Goal: Complete application form

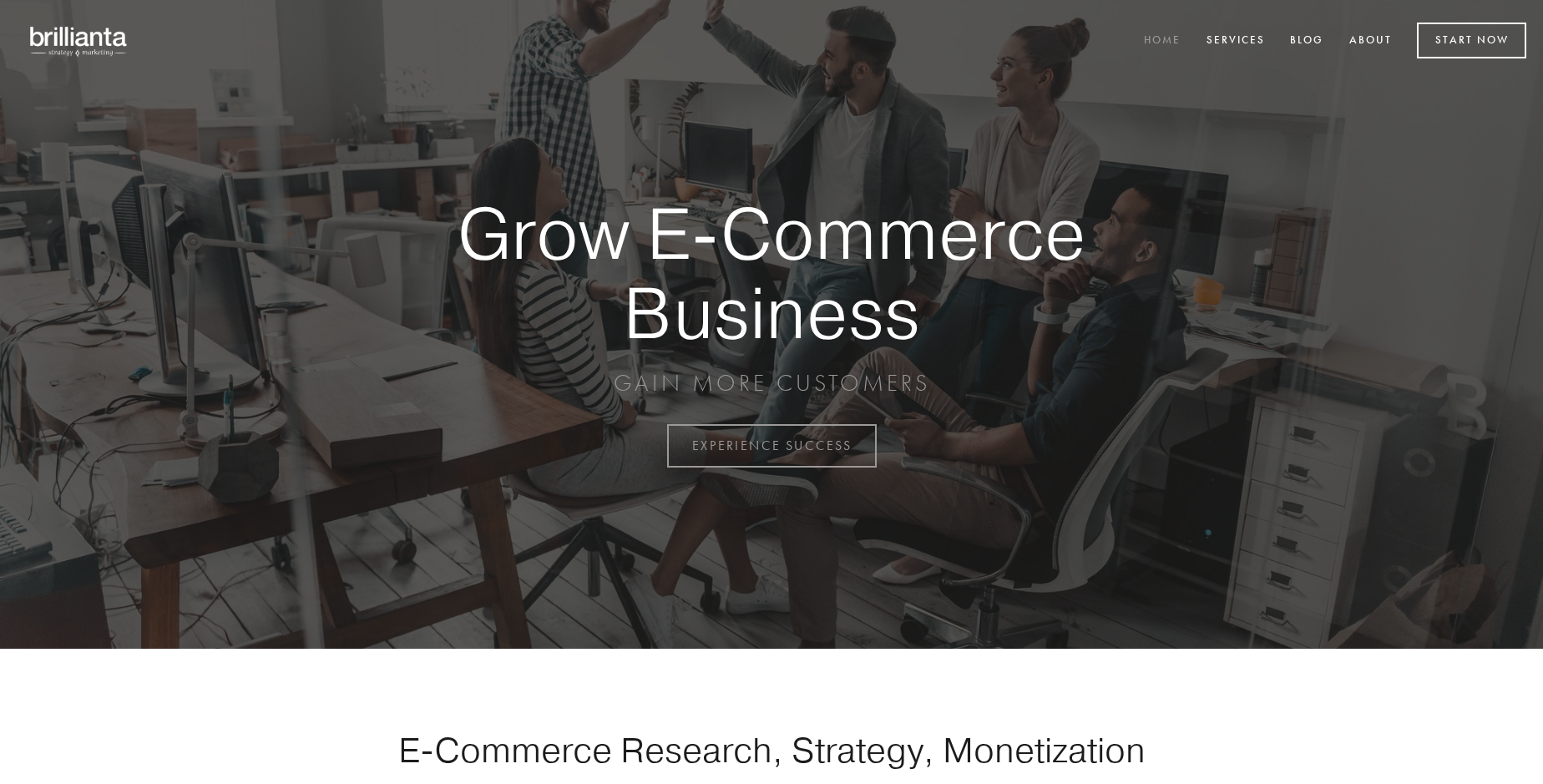
scroll to position [4376, 0]
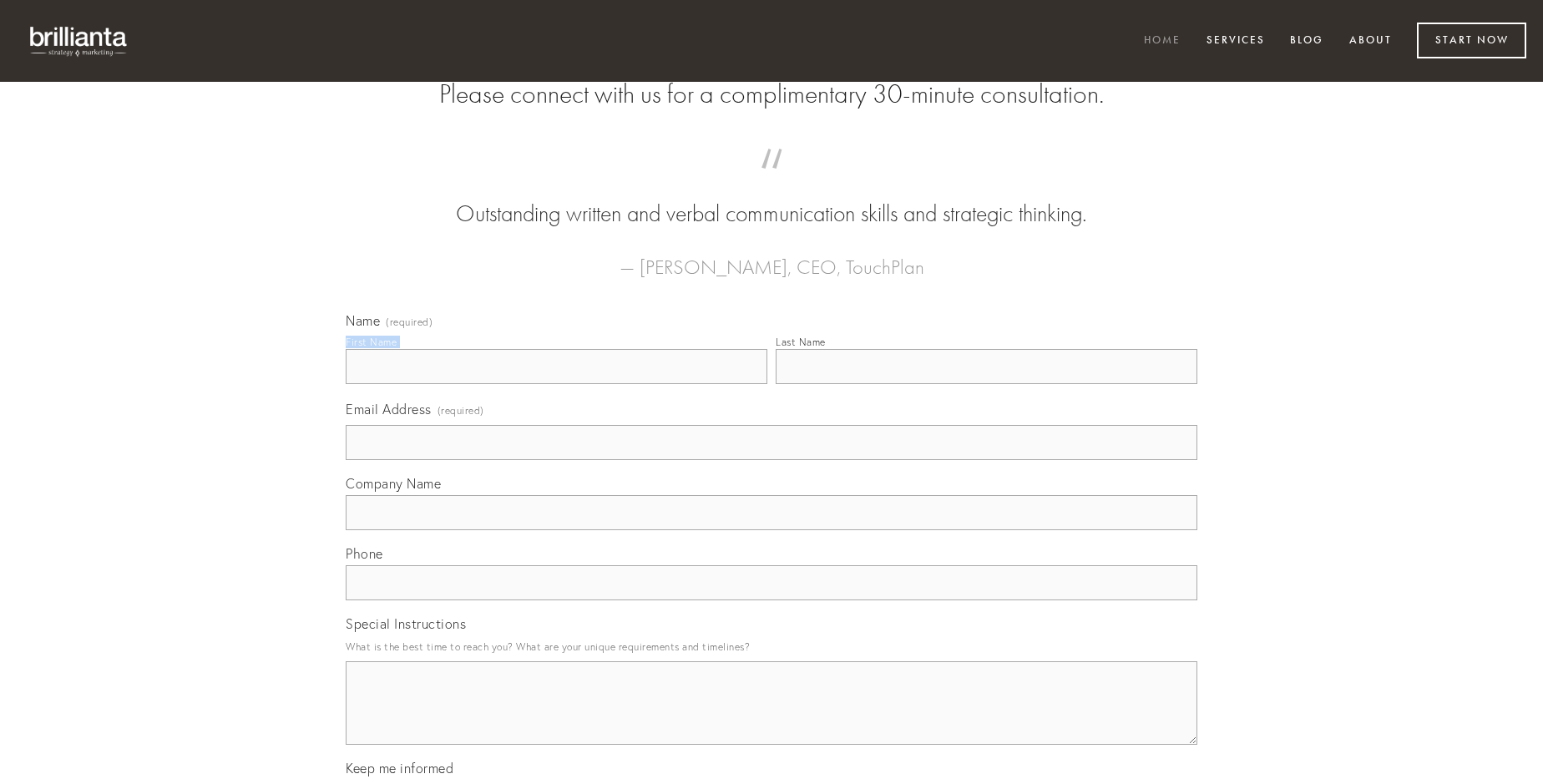
type input "[PERSON_NAME]"
click at [986, 384] on input "Last Name" at bounding box center [986, 367] width 421 height 35
type input "[PERSON_NAME]"
click at [772, 460] on input "Email Address (required)" at bounding box center [772, 442] width 852 height 35
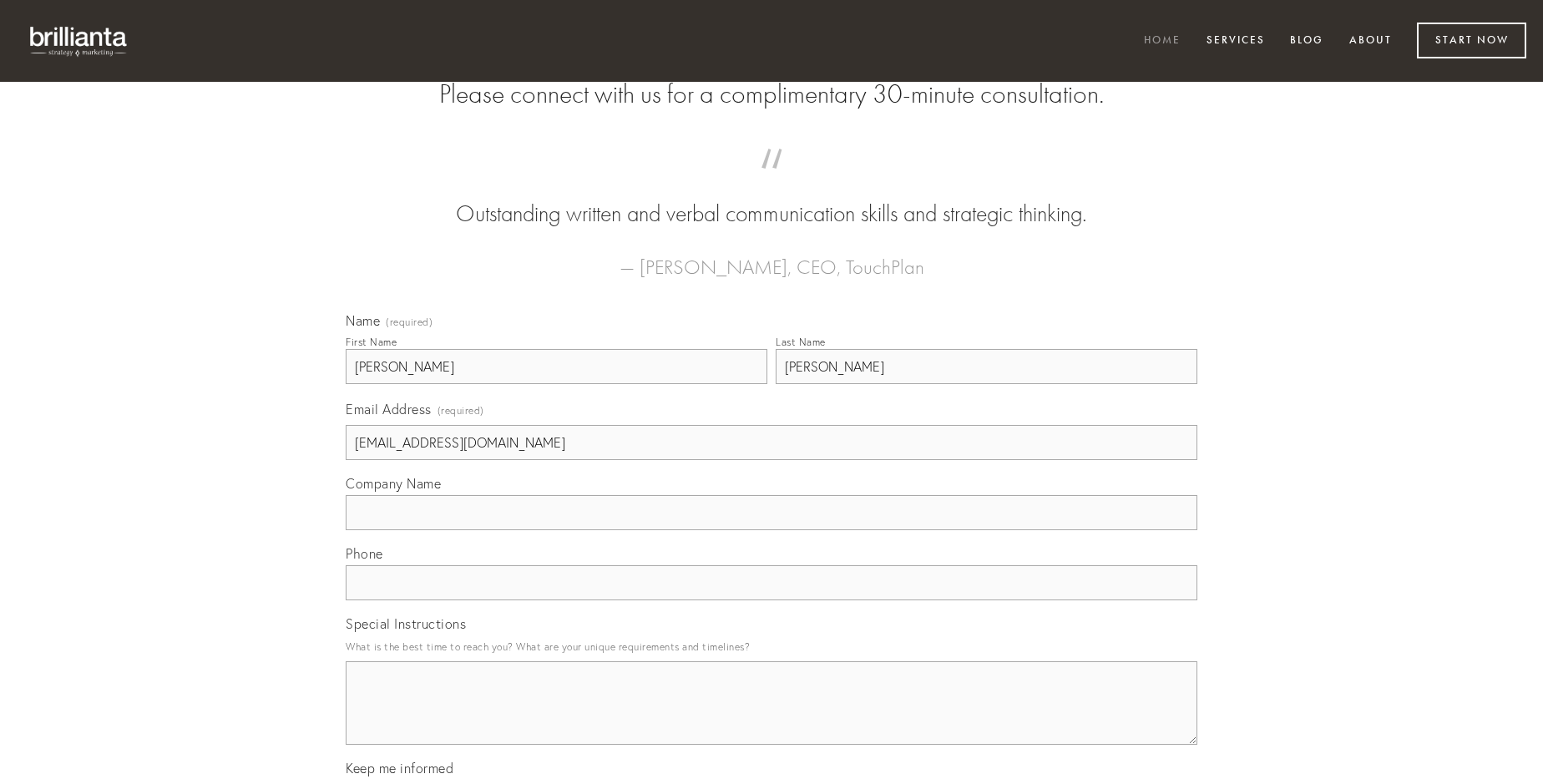
type input "[EMAIL_ADDRESS][DOMAIN_NAME]"
click at [772, 530] on input "Company Name" at bounding box center [772, 513] width 852 height 35
type input "enim"
click at [772, 601] on input "text" at bounding box center [772, 583] width 852 height 35
click at [772, 718] on textarea "Special Instructions" at bounding box center [772, 703] width 852 height 84
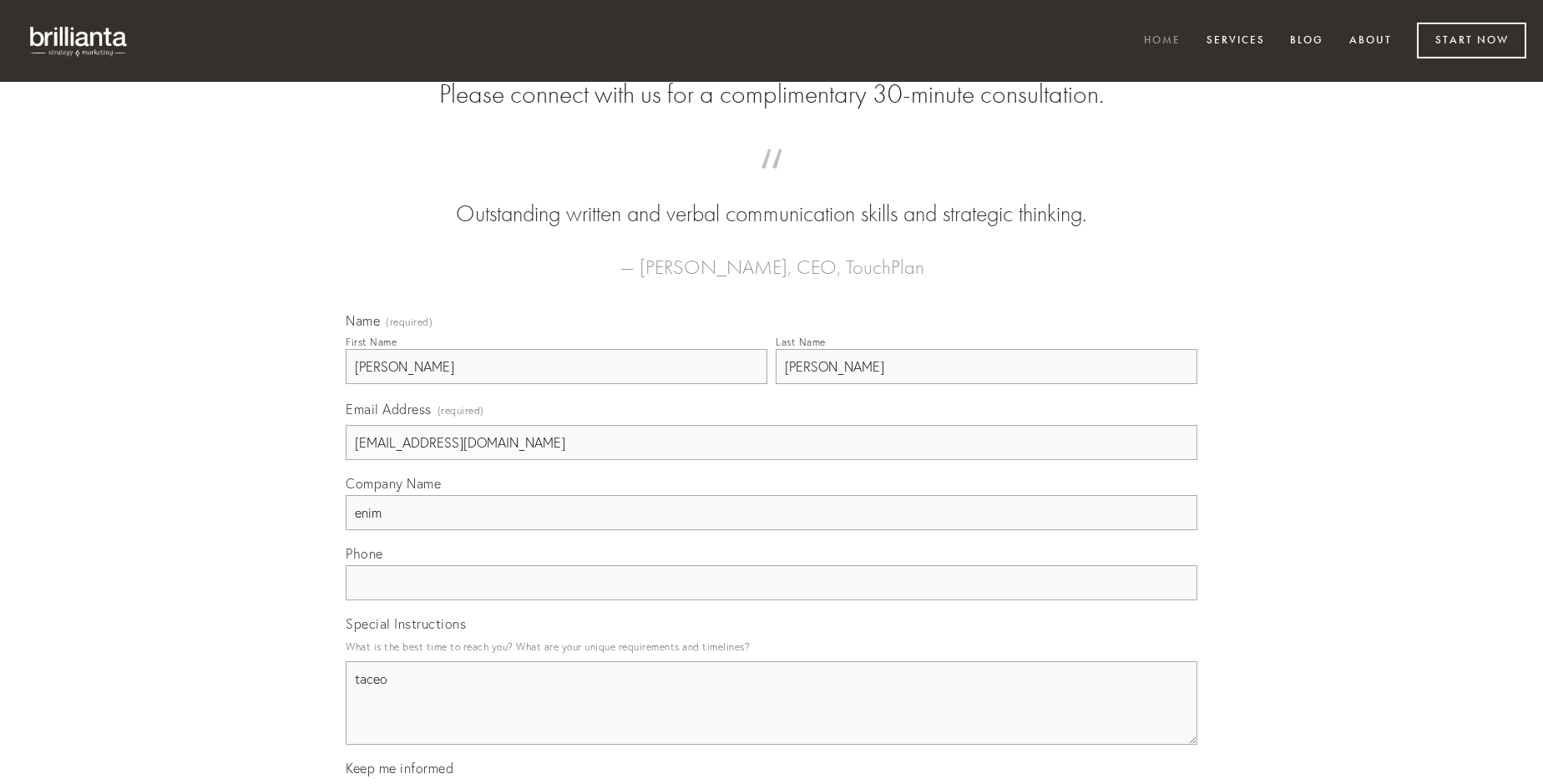
type textarea "taceo"
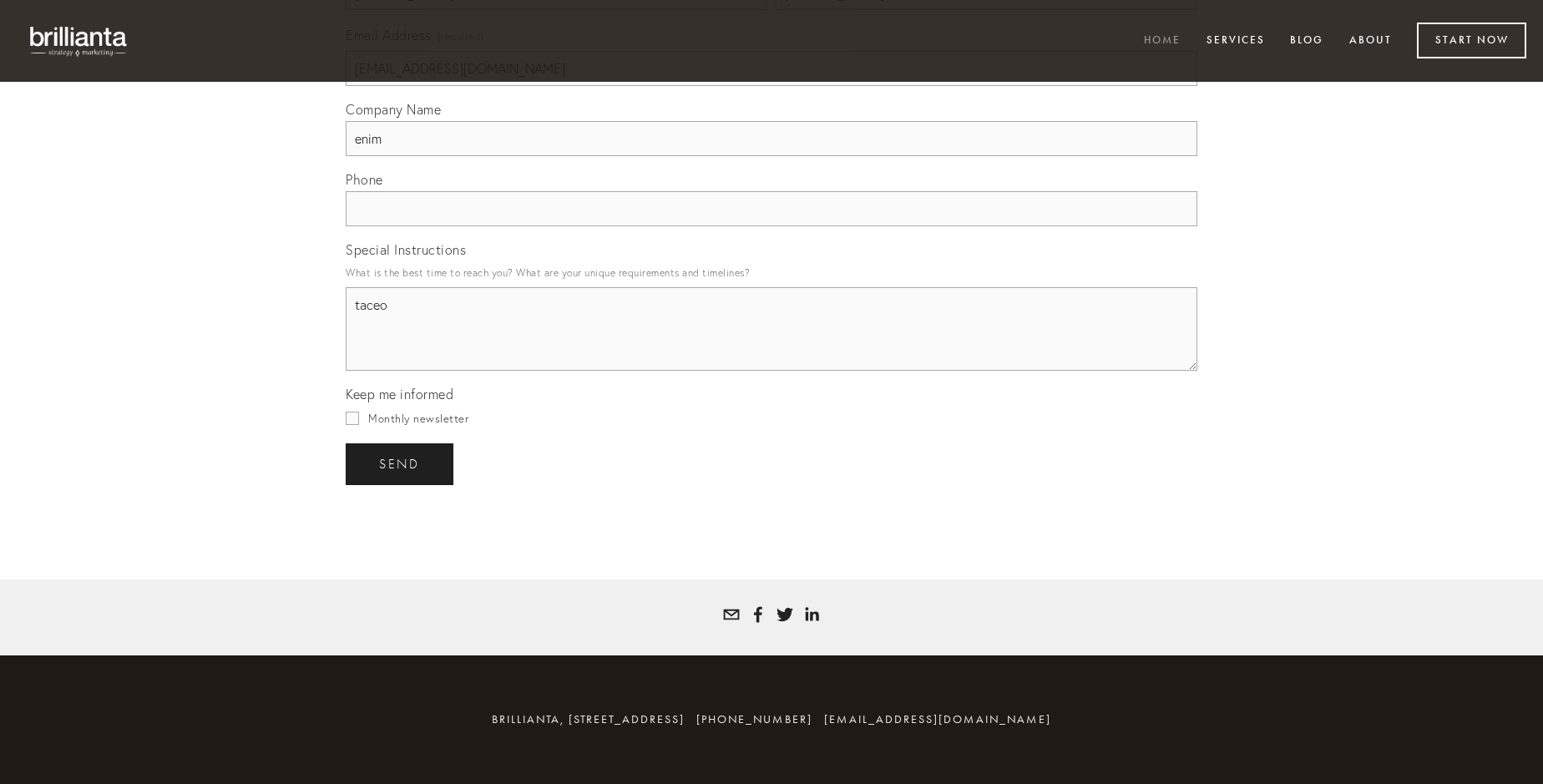
click at [400, 463] on span "send" at bounding box center [399, 464] width 41 height 15
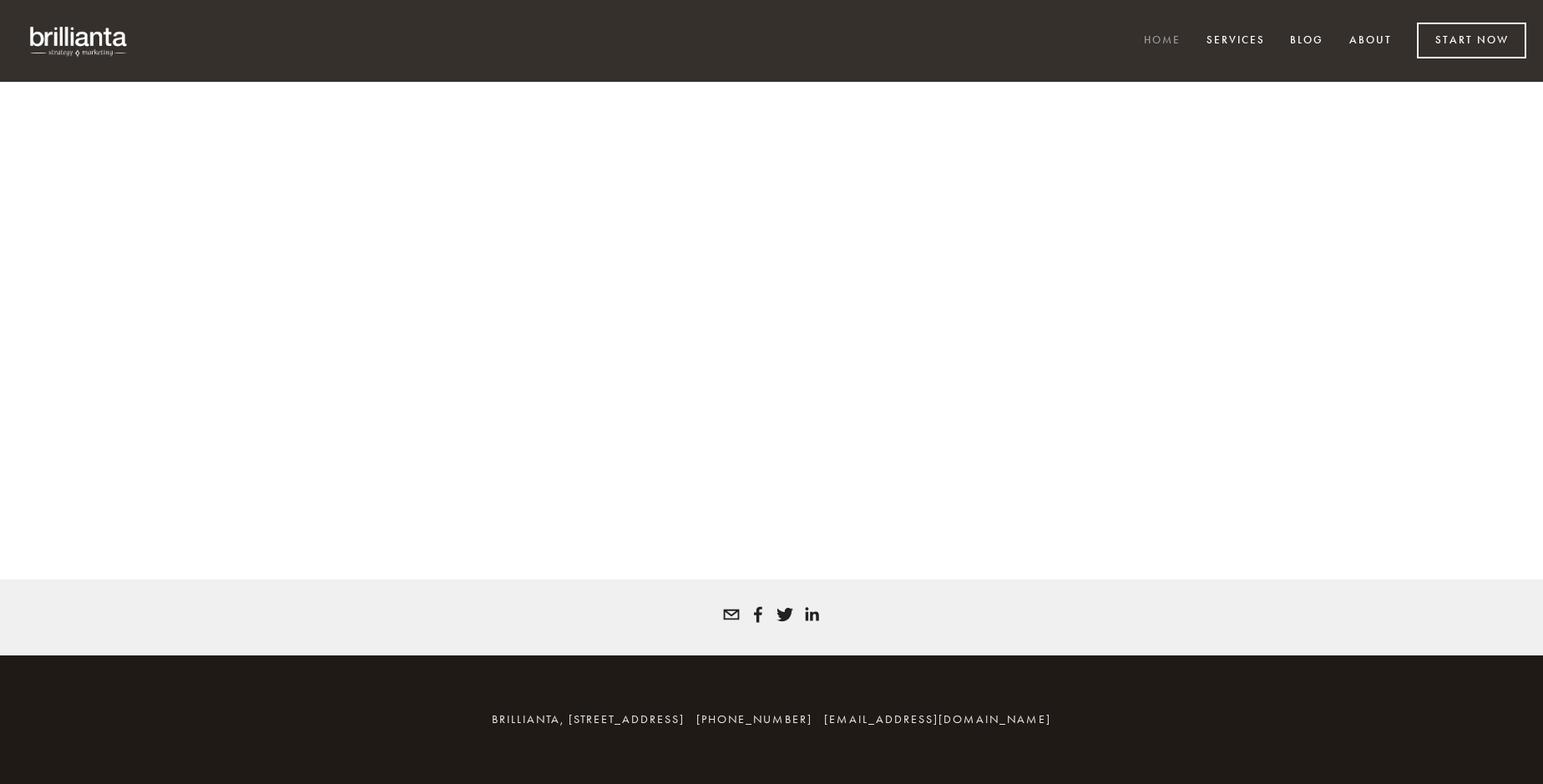
scroll to position [4353, 0]
